Goal: Information Seeking & Learning: Find specific fact

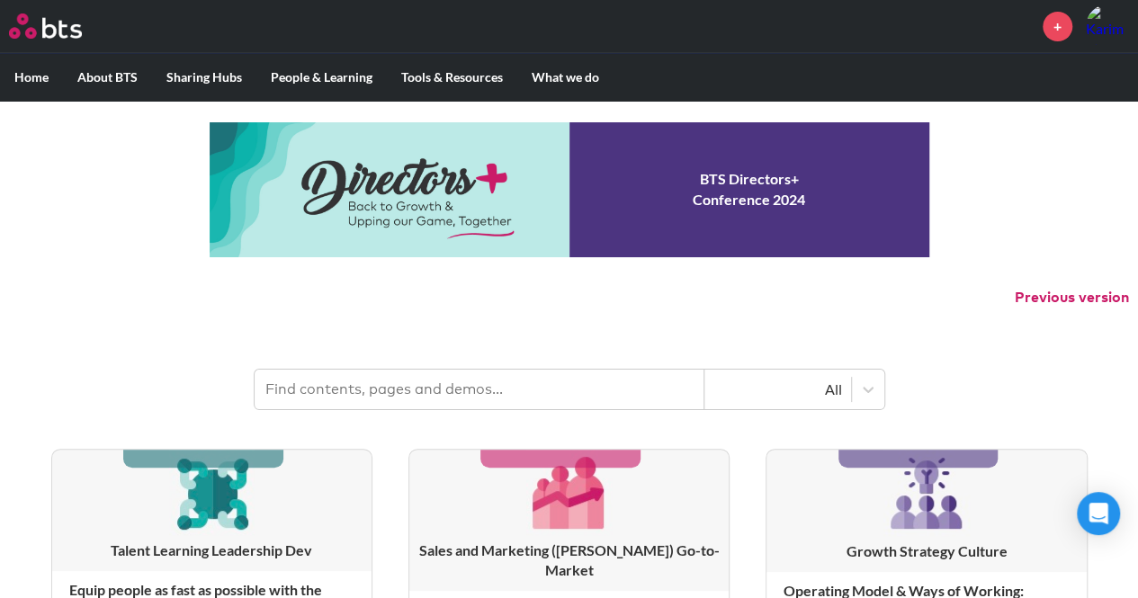
click at [444, 391] on input "text" at bounding box center [480, 390] width 450 height 40
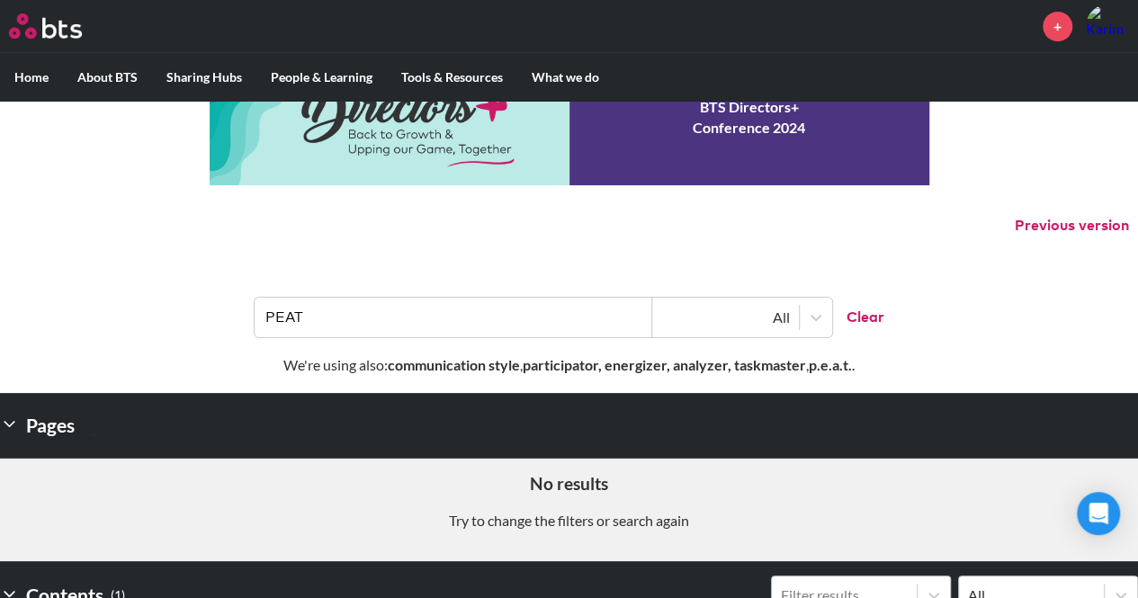
scroll to position [70, 0]
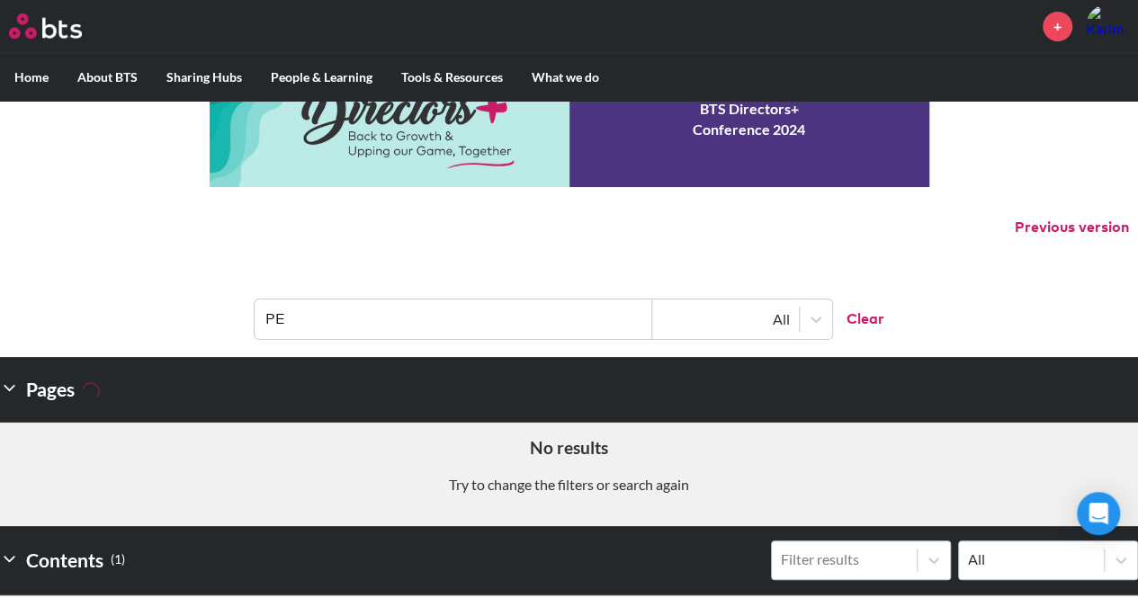
type input "P"
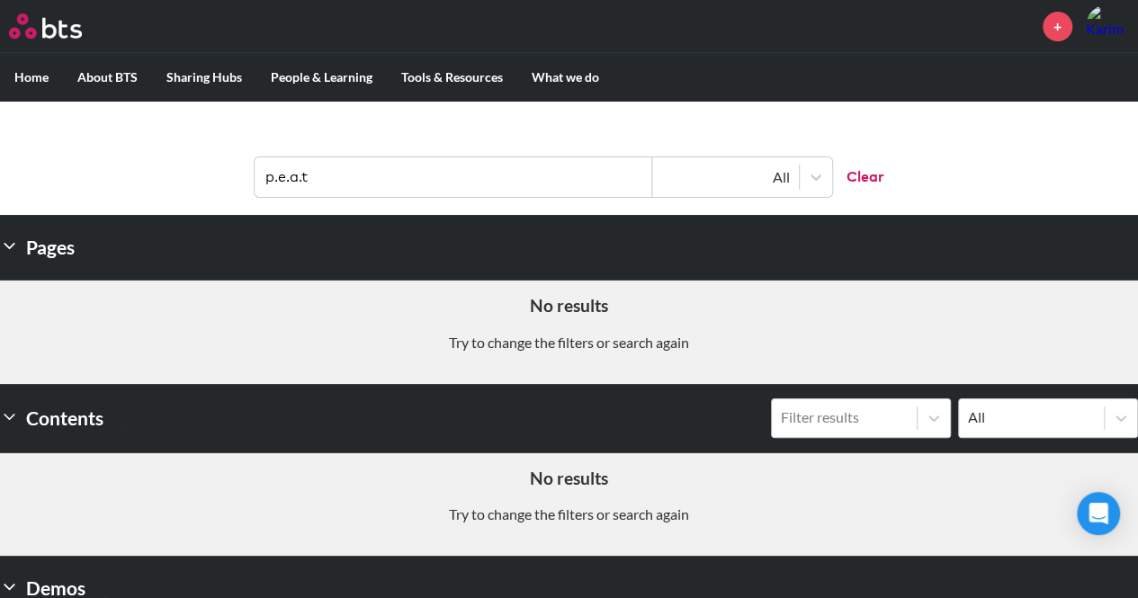
scroll to position [157, 0]
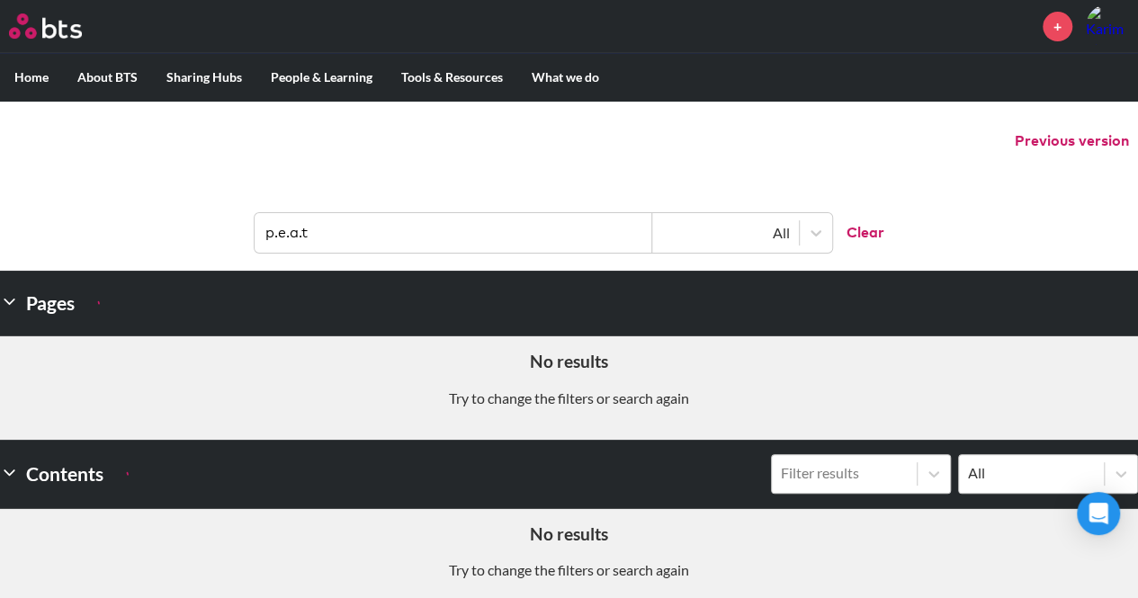
click at [405, 235] on input "p.e.a.t" at bounding box center [454, 233] width 398 height 40
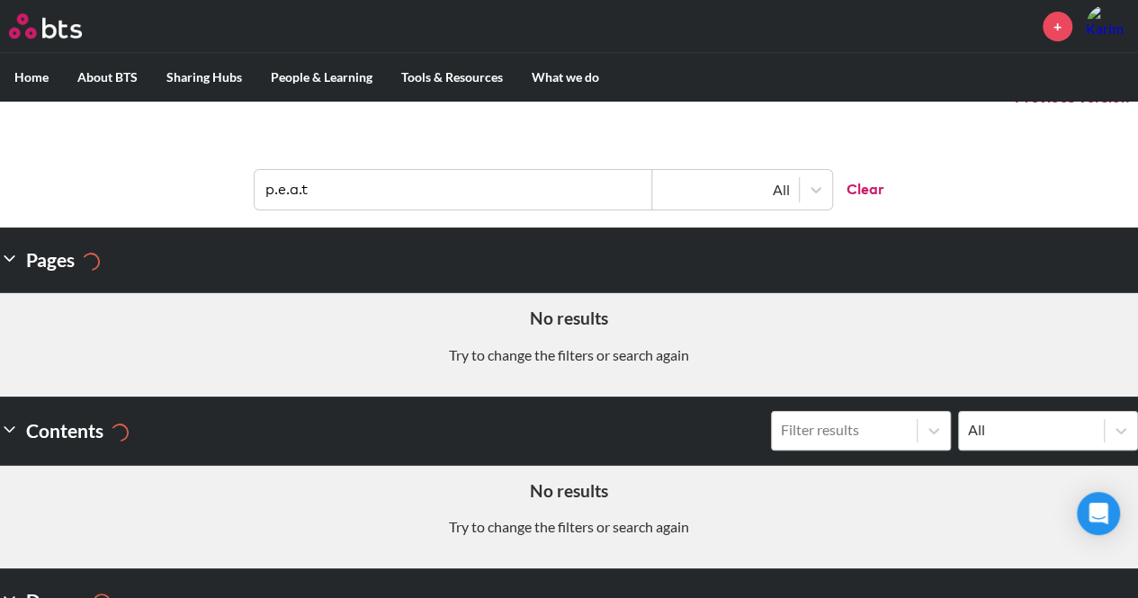
scroll to position [67, 0]
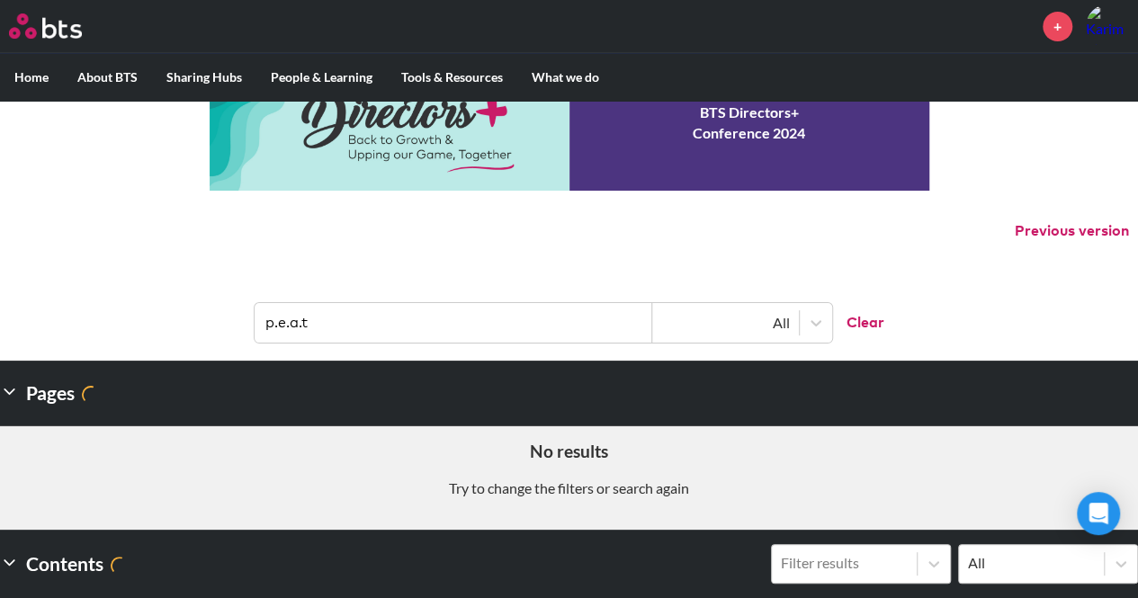
click at [269, 326] on input "p.e.a.t" at bounding box center [454, 323] width 398 height 40
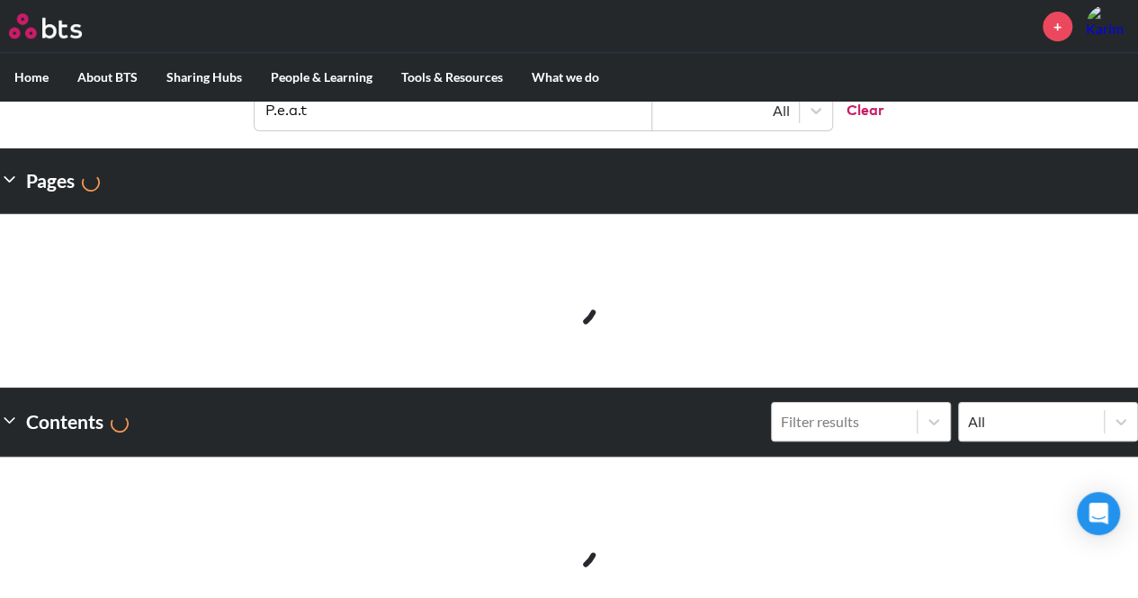
scroll to position [189, 0]
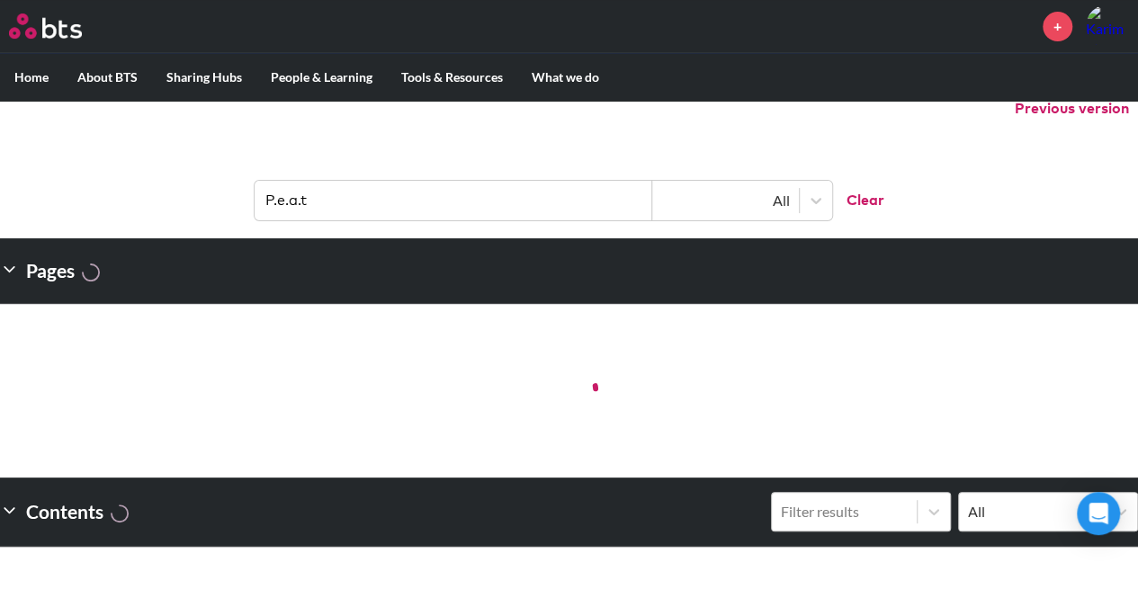
drag, startPoint x: 239, startPoint y: 211, endPoint x: 203, endPoint y: 210, distance: 36.0
click at [203, 210] on header "P.e.a.t All Clear" at bounding box center [569, 192] width 1138 height 94
type input "P"
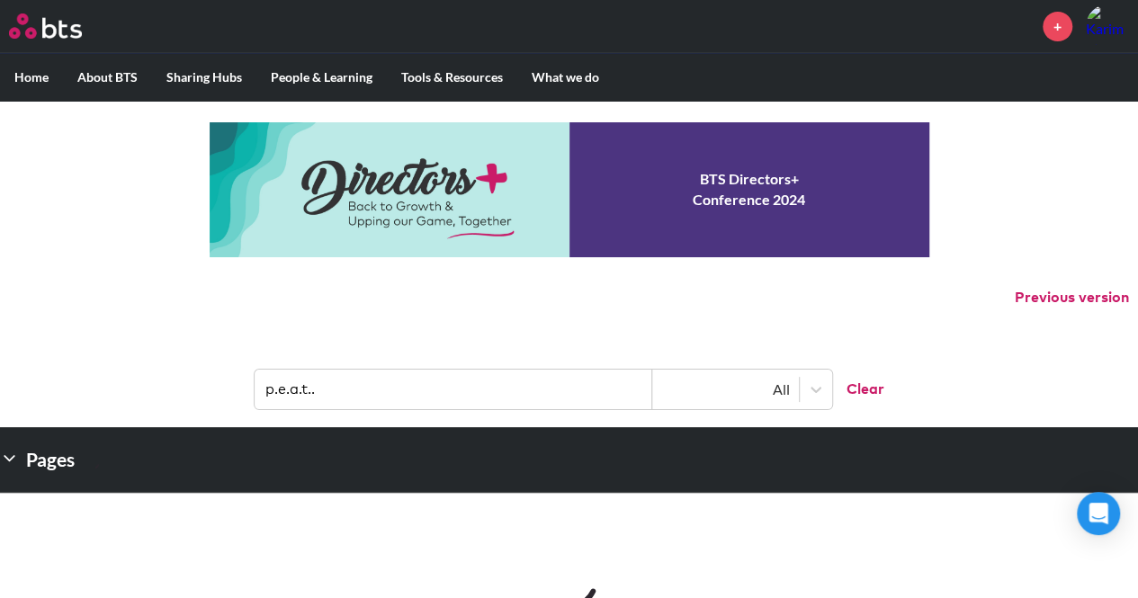
type input "p.e.a.t.."
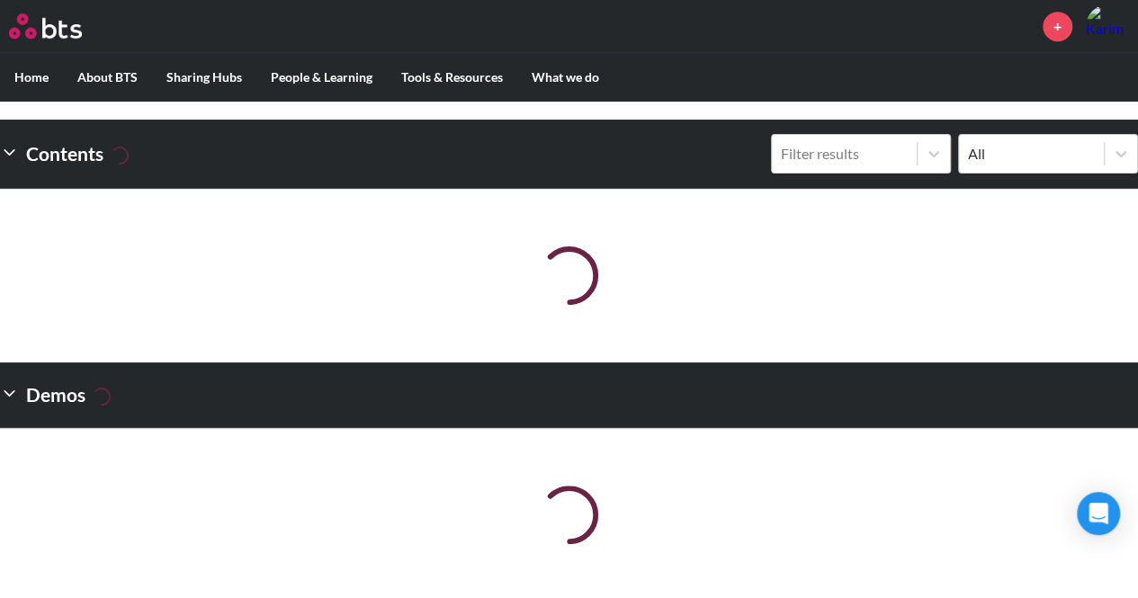
scroll to position [549, 0]
